Goal: Task Accomplishment & Management: Manage account settings

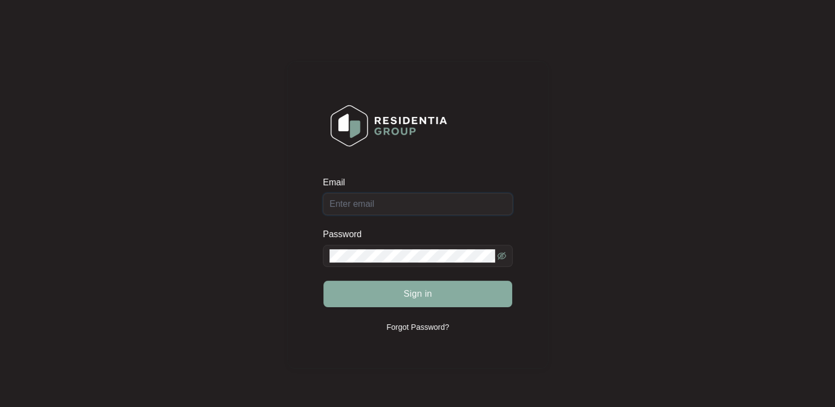
type input "[EMAIL_ADDRESS][DOMAIN_NAME]"
click at [399, 291] on button "Sign in" at bounding box center [417, 294] width 189 height 26
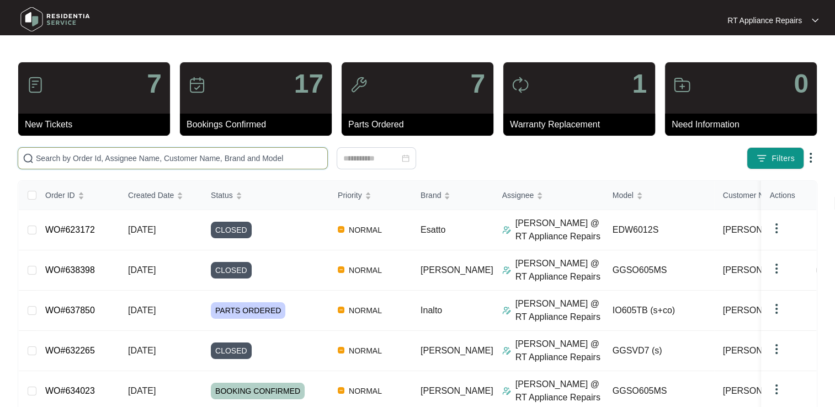
click at [149, 158] on input "text" at bounding box center [179, 158] width 287 height 12
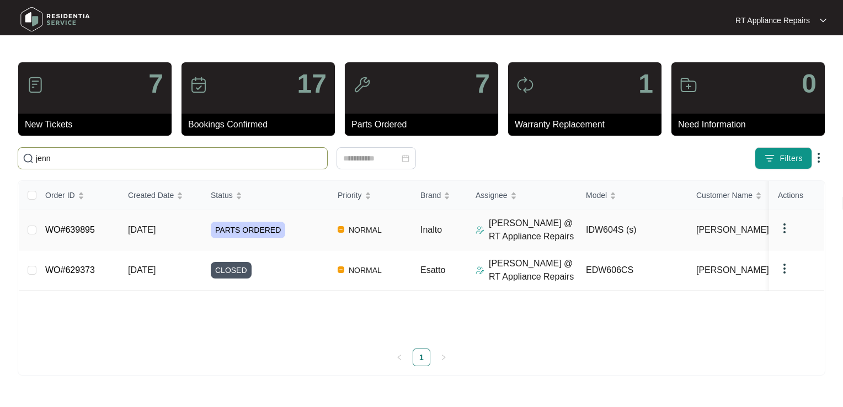
type input "jenn"
click at [76, 232] on link "WO#639895" at bounding box center [70, 229] width 50 height 9
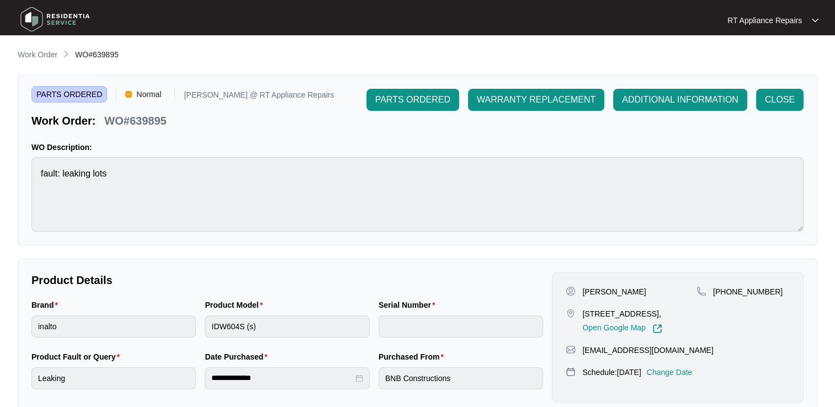
click at [691, 378] on p "Change Date" at bounding box center [670, 372] width 46 height 11
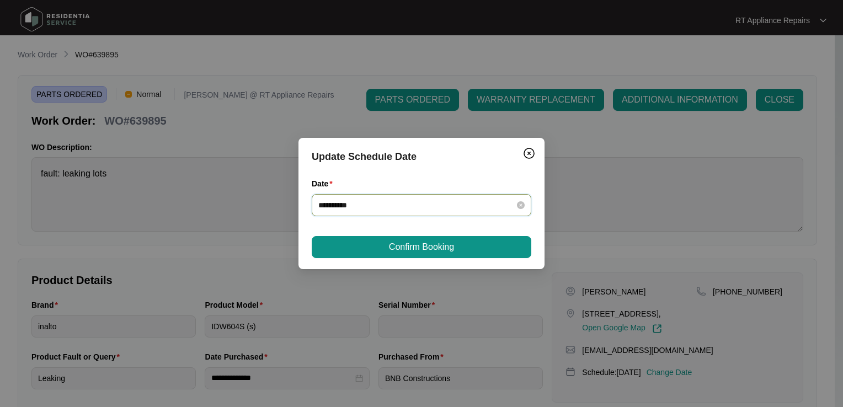
click at [387, 199] on input "**********" at bounding box center [414, 205] width 193 height 12
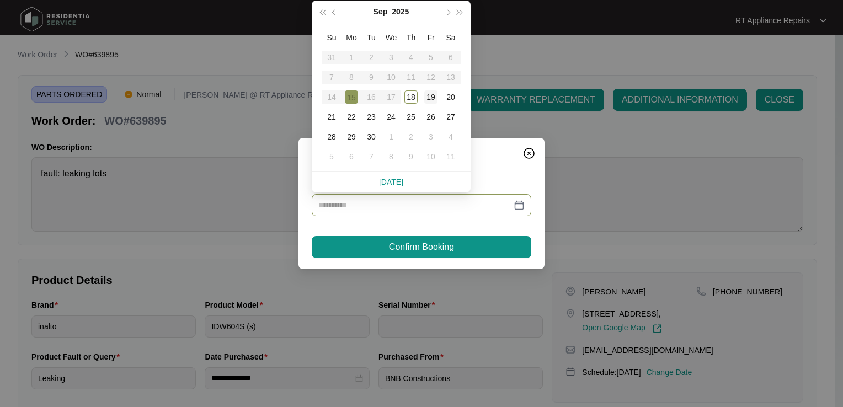
click at [431, 97] on div "19" at bounding box center [430, 96] width 13 height 13
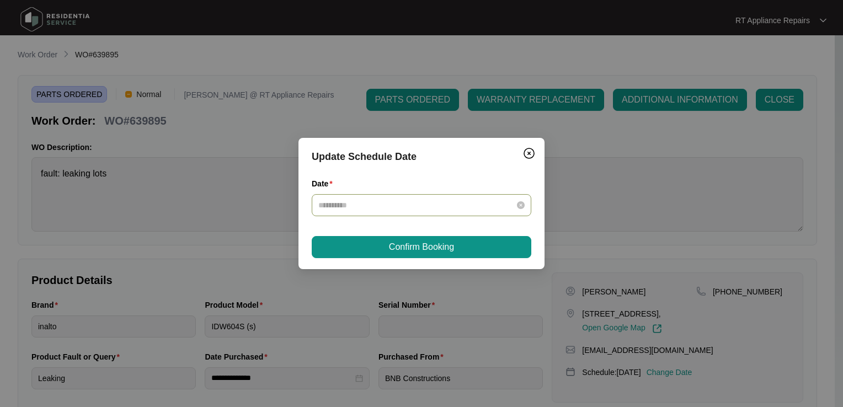
type input "**********"
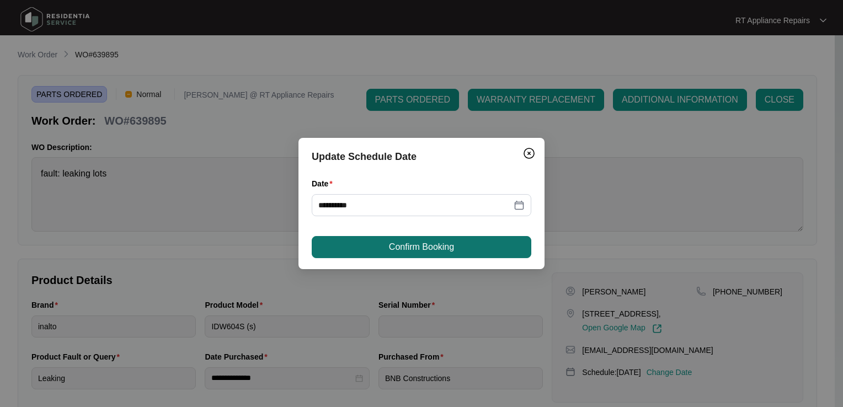
click at [423, 254] on button "Confirm Booking" at bounding box center [422, 247] width 220 height 22
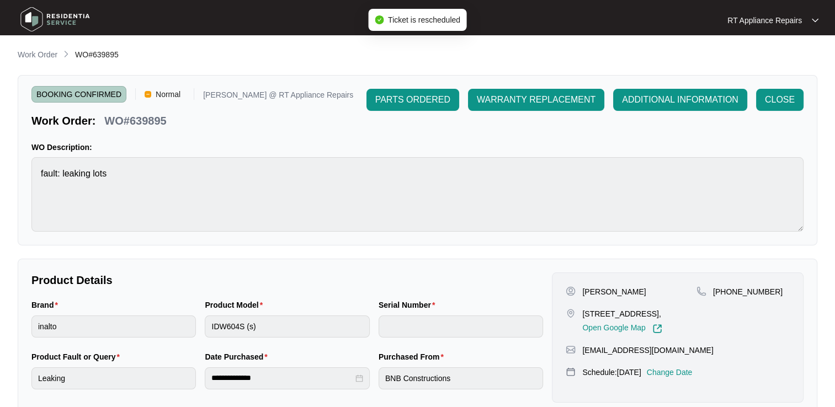
click at [784, 19] on p "RT Appliance Repairs" at bounding box center [764, 20] width 74 height 11
click at [766, 63] on p "Log Out" at bounding box center [782, 58] width 56 height 11
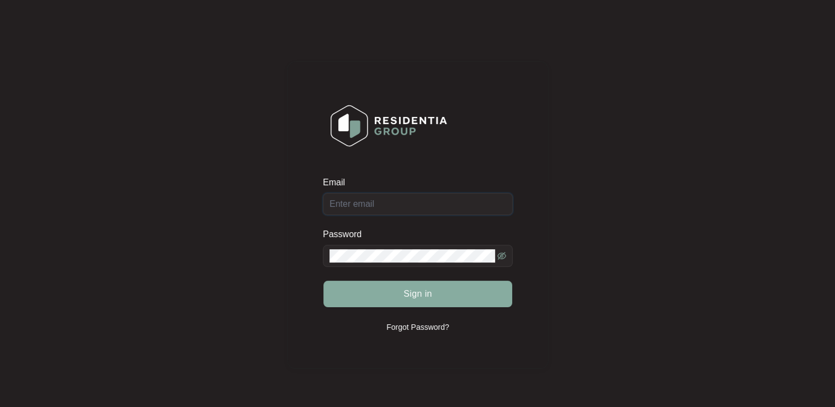
type input "[EMAIL_ADDRESS][DOMAIN_NAME]"
click at [419, 294] on span "Sign in" at bounding box center [417, 293] width 29 height 13
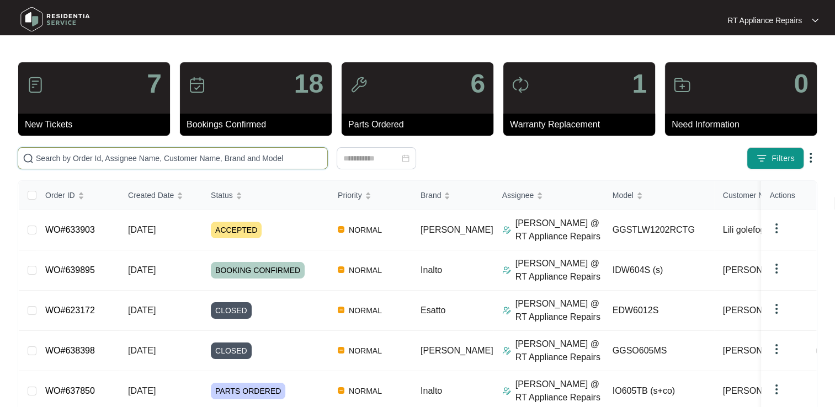
click at [135, 158] on input "text" at bounding box center [179, 158] width 287 height 12
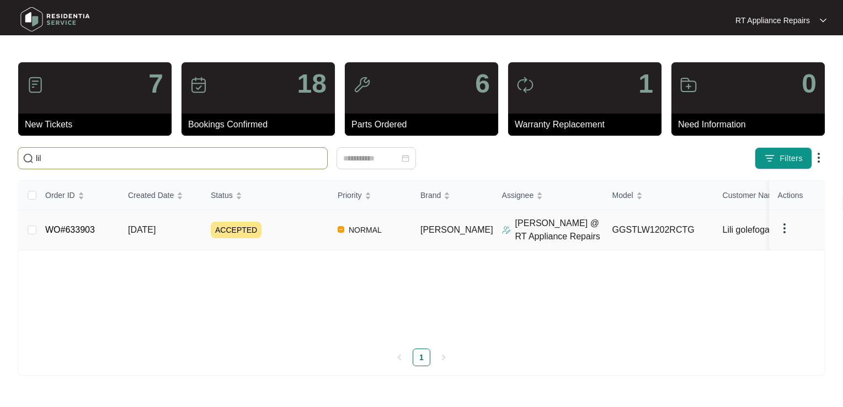
type input "lil"
click at [67, 234] on link "WO#633903" at bounding box center [70, 229] width 50 height 9
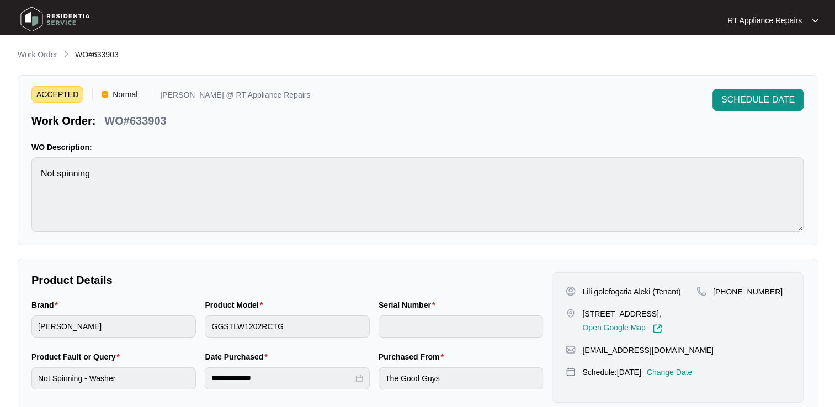
click at [782, 20] on p "RT Appliance Repairs" at bounding box center [764, 20] width 74 height 11
click at [770, 57] on p "Log Out" at bounding box center [782, 58] width 56 height 11
